Goal: Navigation & Orientation: Find specific page/section

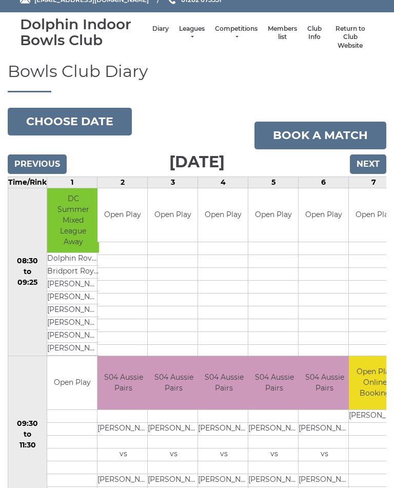
scroll to position [34, 0]
click at [184, 33] on link "Leagues" at bounding box center [192, 33] width 26 height 17
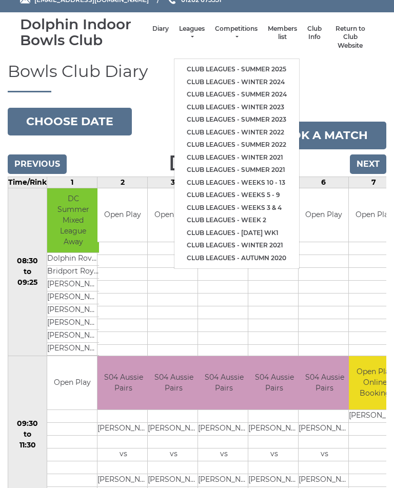
click at [266, 63] on link "Club leagues - Summer 2025" at bounding box center [236, 69] width 125 height 13
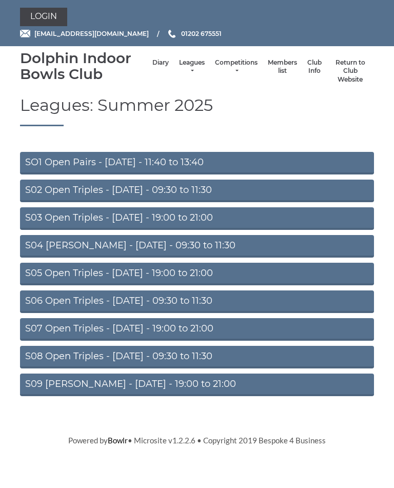
click at [231, 189] on link "S02 Open Triples - Tuesday - 09:30 to 11:30" at bounding box center [197, 191] width 354 height 23
click at [202, 249] on link "S04 Aussie Pairs - Wednesday - 09:30 to 11:30" at bounding box center [197, 246] width 354 height 23
